Goal: Transaction & Acquisition: Purchase product/service

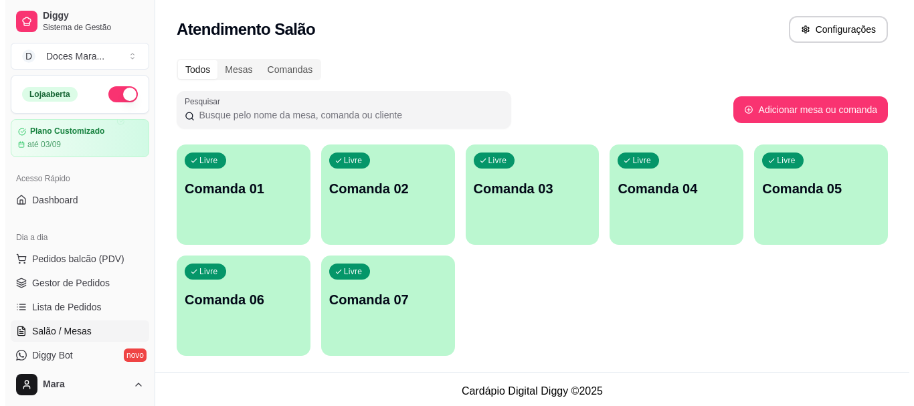
scroll to position [21, 0]
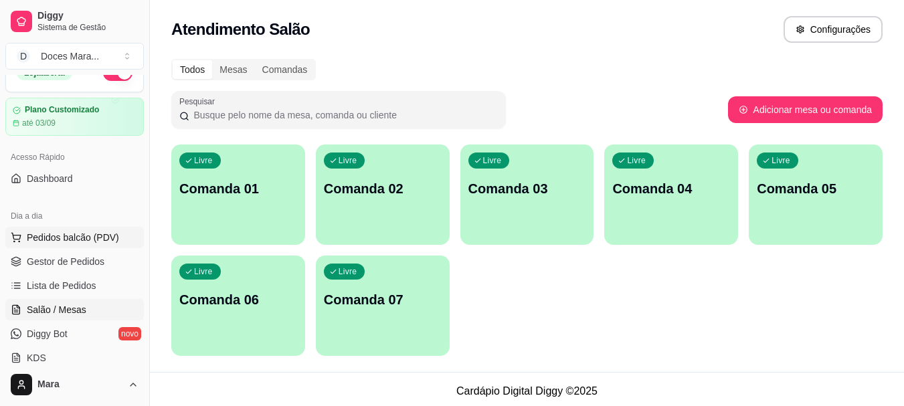
click at [63, 241] on span "Pedidos balcão (PDV)" at bounding box center [73, 237] width 92 height 13
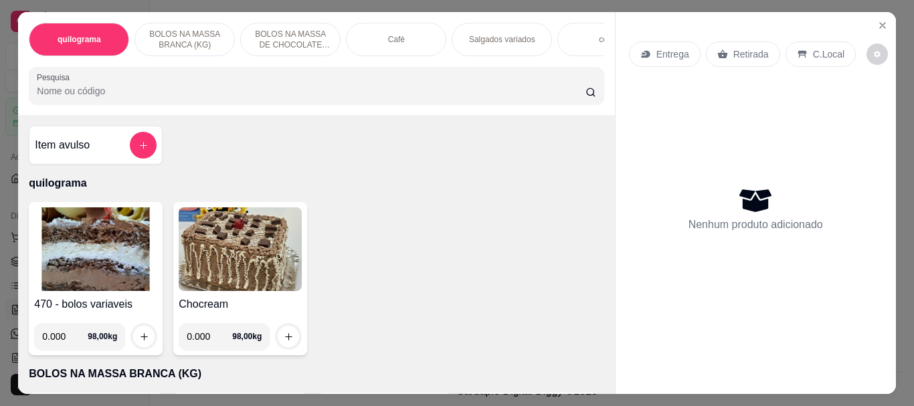
click at [395, 34] on p "Café" at bounding box center [396, 39] width 17 height 11
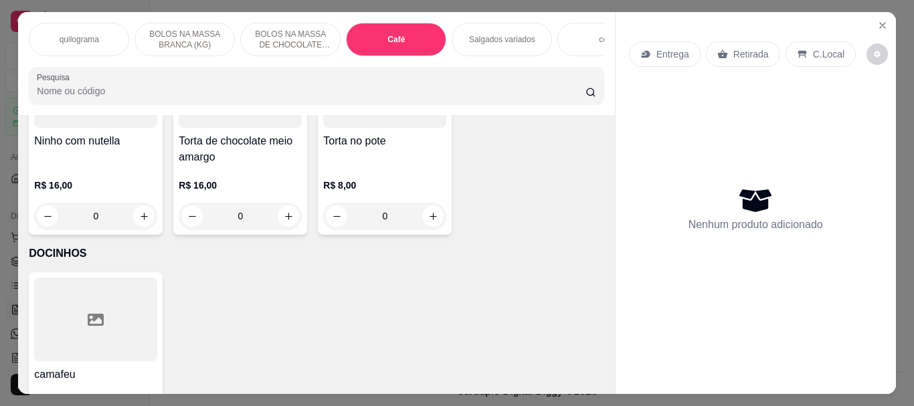
scroll to position [35, 0]
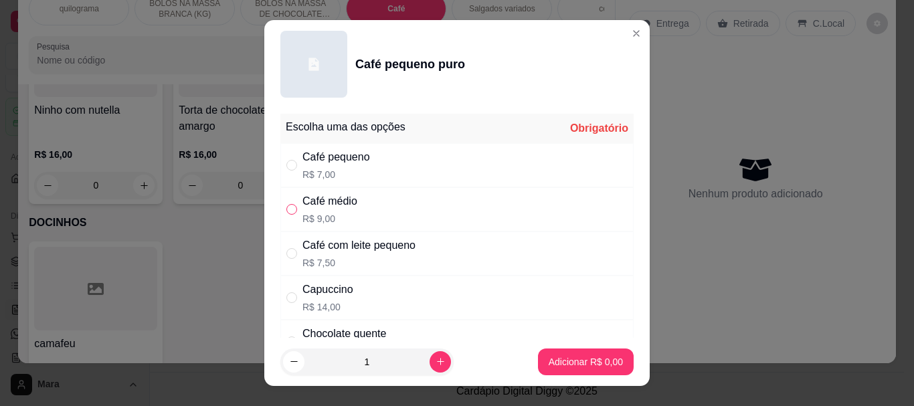
click at [288, 211] on input "" at bounding box center [291, 209] width 11 height 11
radio input "true"
click at [563, 361] on p "Adicionar R$ 9,00" at bounding box center [585, 361] width 72 height 13
type input "1"
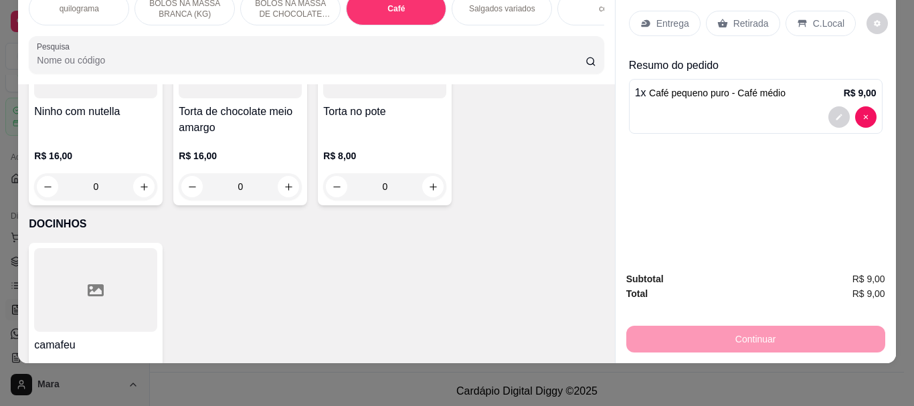
click at [747, 17] on p "Retirada" at bounding box center [750, 23] width 35 height 13
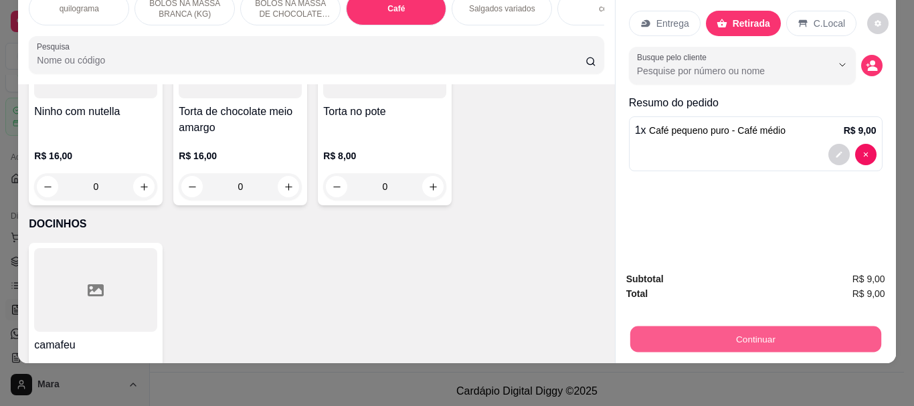
click at [744, 330] on button "Continuar" at bounding box center [754, 339] width 251 height 26
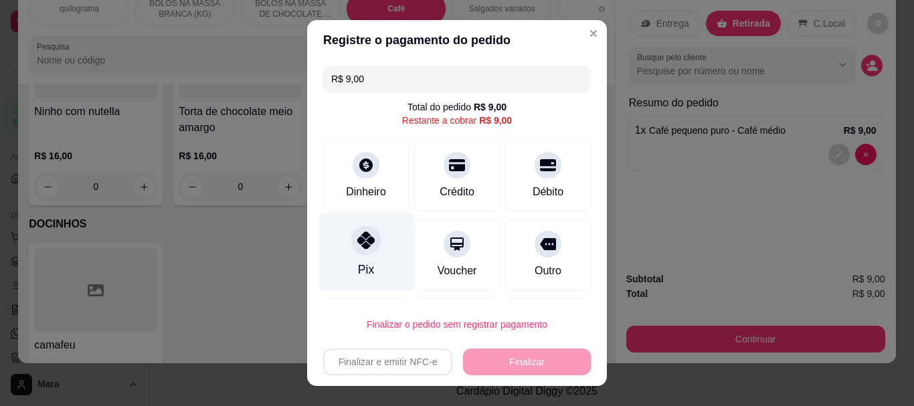
click at [365, 245] on icon at bounding box center [365, 240] width 17 height 17
type input "R$ 0,00"
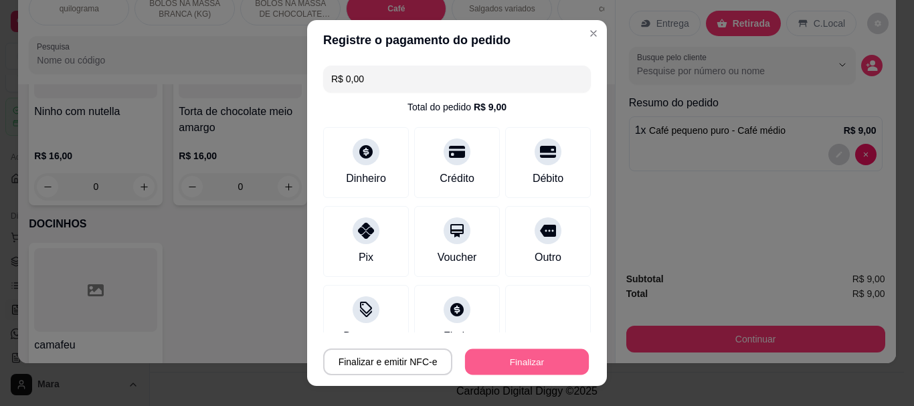
click at [490, 355] on button "Finalizar" at bounding box center [527, 361] width 124 height 26
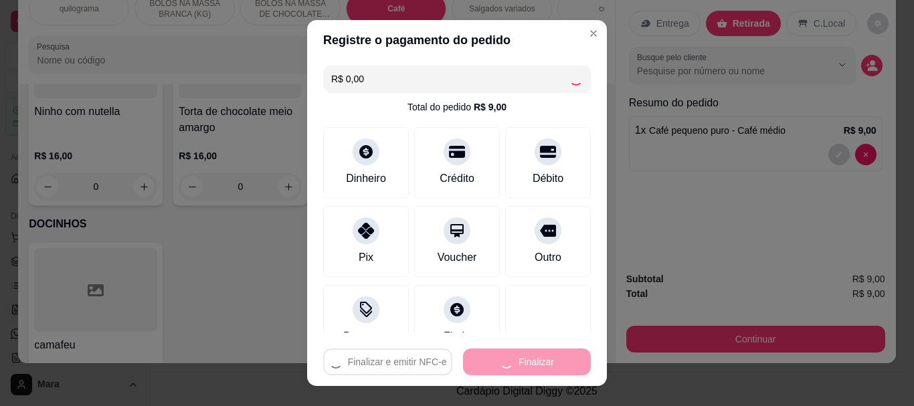
type input "0"
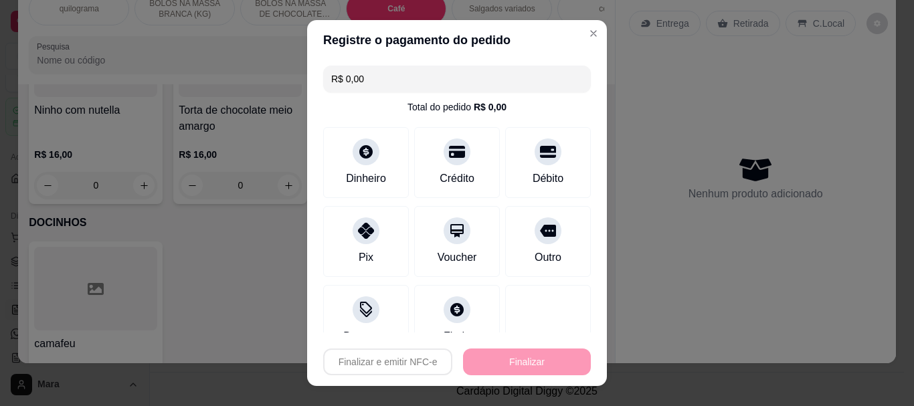
type input "-R$ 9,00"
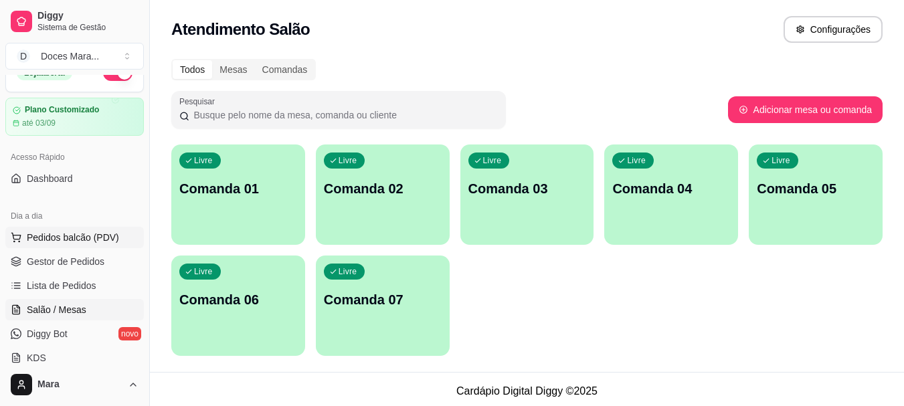
click at [82, 233] on span "Pedidos balcão (PDV)" at bounding box center [73, 237] width 92 height 13
